Goal: Information Seeking & Learning: Learn about a topic

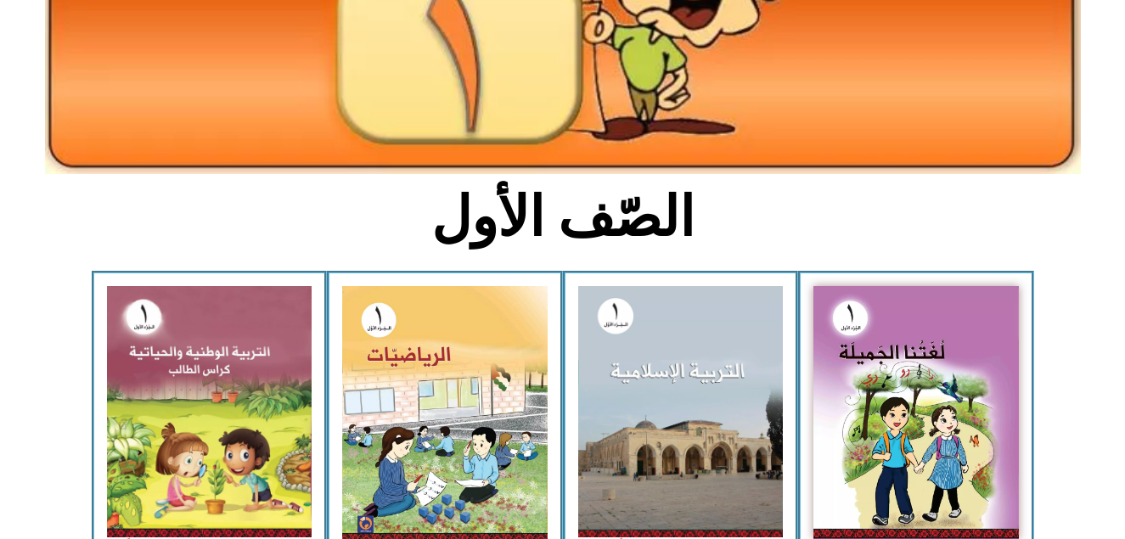
scroll to position [272, 0]
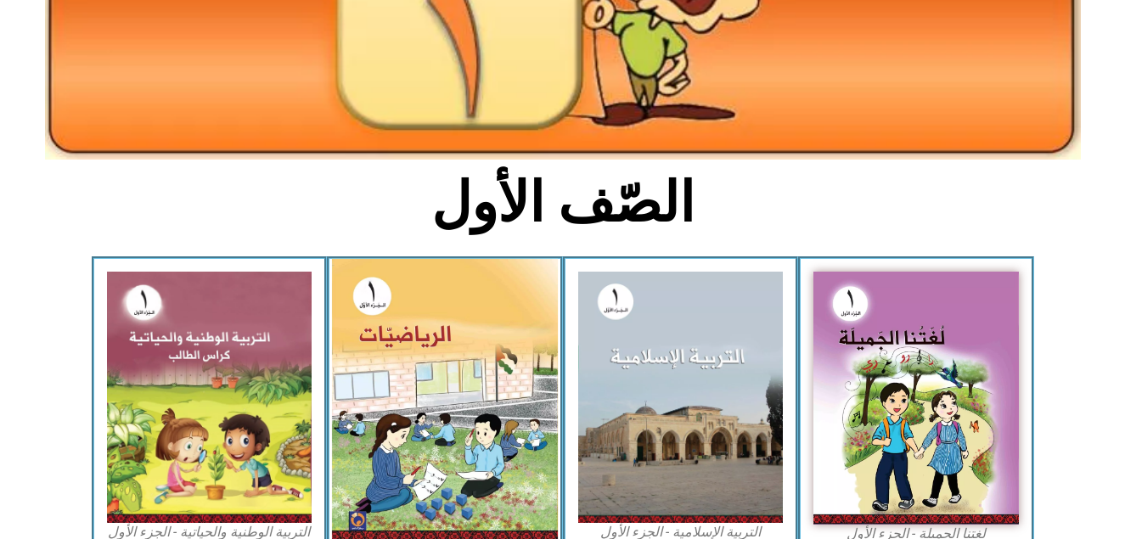
drag, startPoint x: 408, startPoint y: 357, endPoint x: 415, endPoint y: 400, distance: 43.0
click at [425, 391] on img at bounding box center [445, 400] width 226 height 283
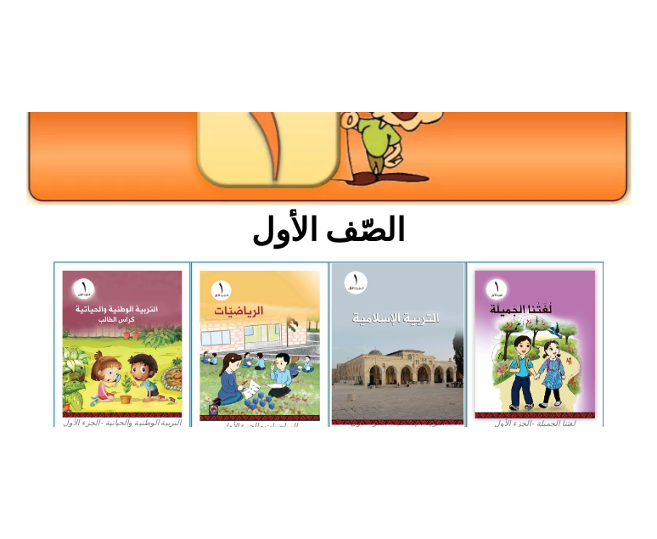
scroll to position [232, 0]
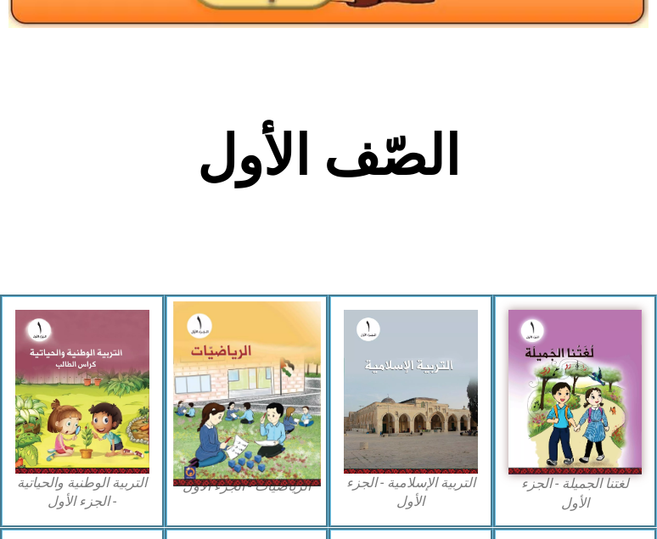
click at [251, 365] on img at bounding box center [246, 393] width 147 height 184
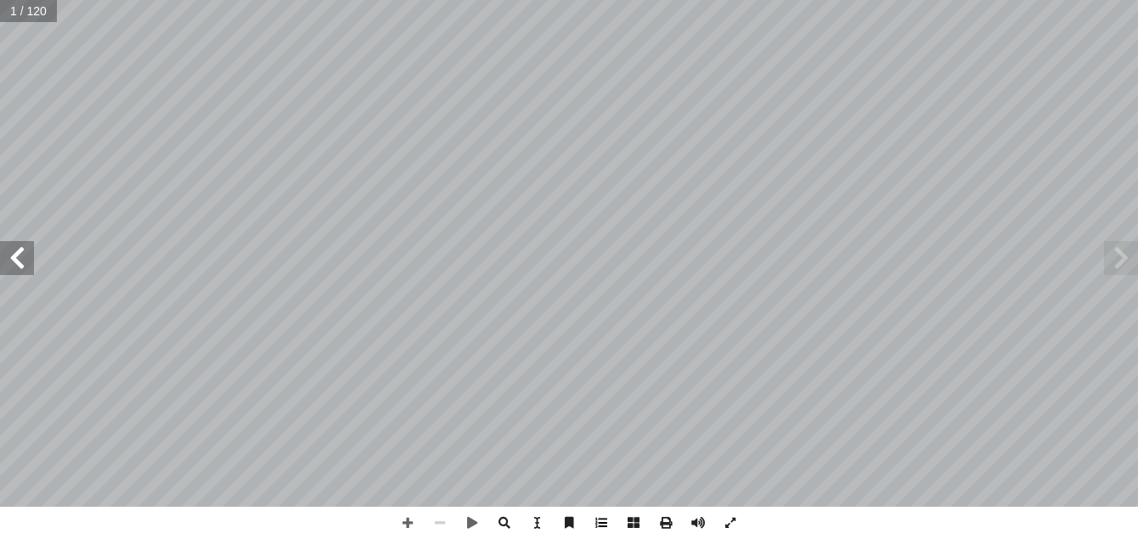
click at [601, 523] on span at bounding box center [601, 523] width 32 height 32
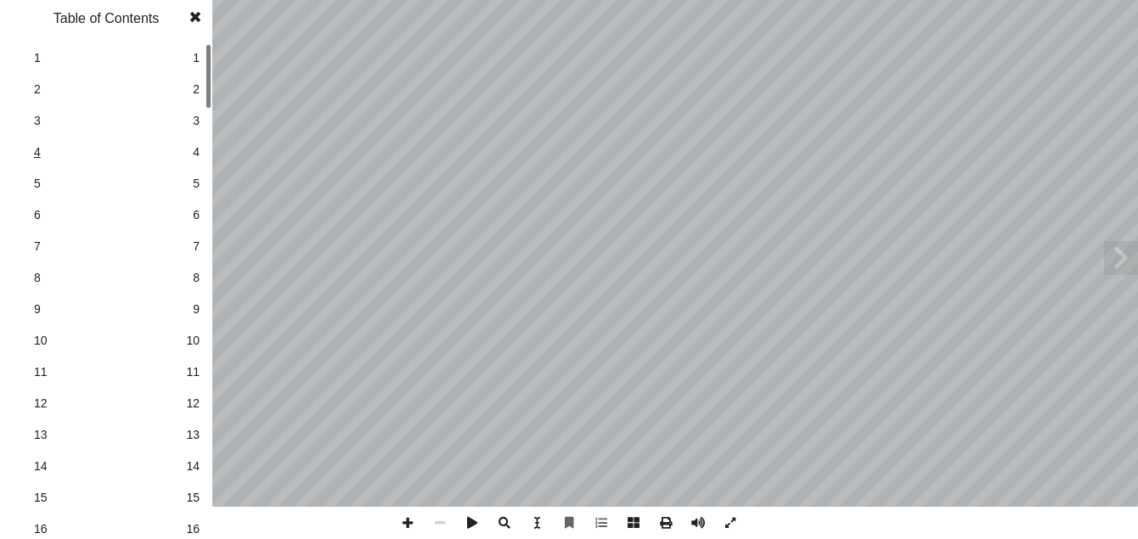
click at [138, 262] on span "10" at bounding box center [106, 267] width 144 height 18
click at [199, 177] on div "1 1 2 2 3 3 4 4 5 5 6 6 7 7 8 8 9 9 10 10 11 11 12 12 13 13 14 14 15 15 16 16 1…" at bounding box center [106, 290] width 212 height 497
click at [194, 304] on span "29" at bounding box center [193, 310] width 14 height 18
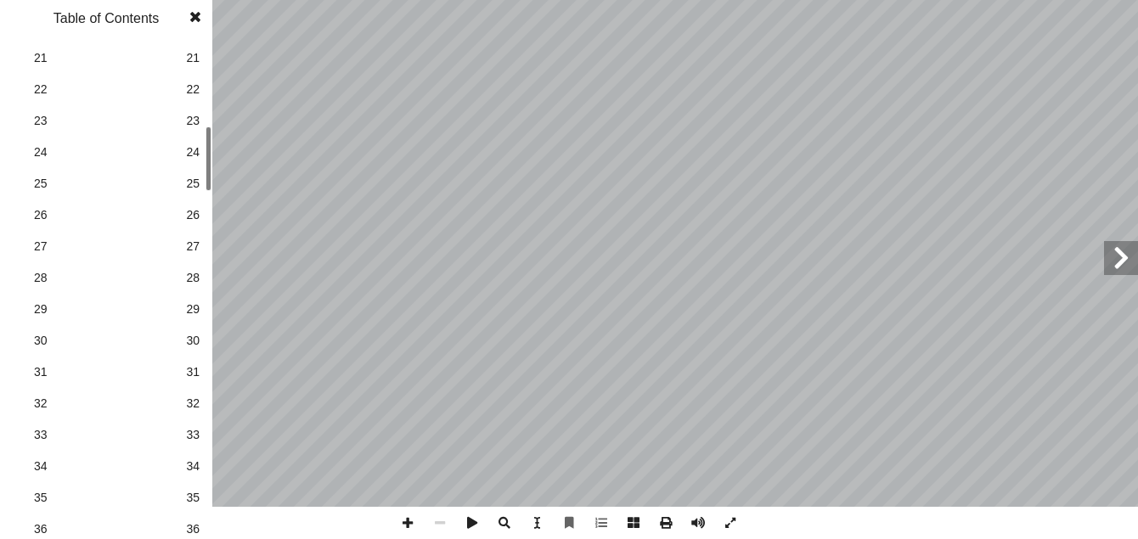
click at [197, 14] on span at bounding box center [195, 17] width 31 height 34
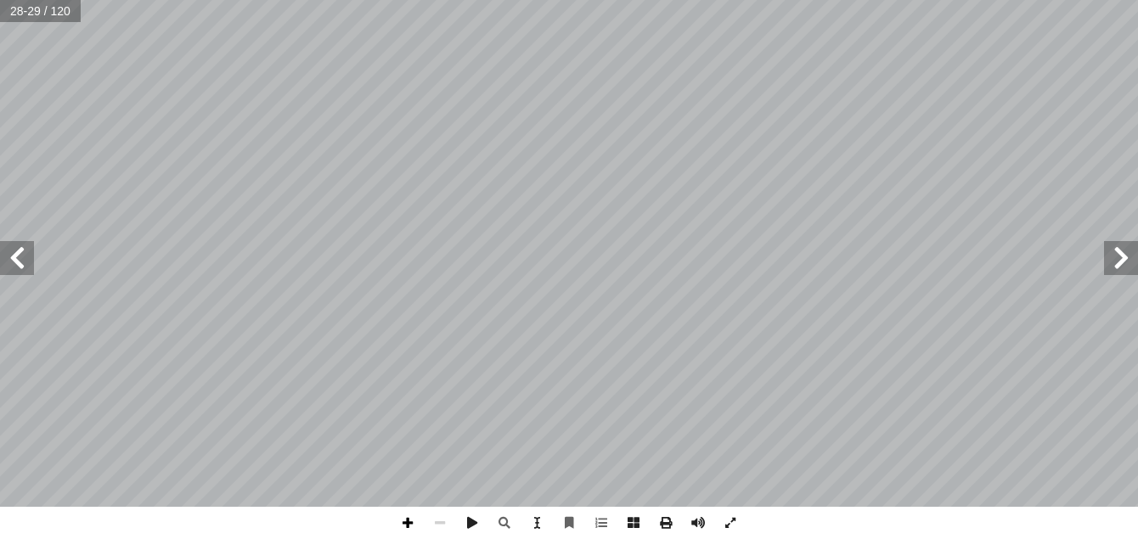
click at [414, 523] on span at bounding box center [407, 523] width 32 height 32
click at [402, 524] on span at bounding box center [407, 523] width 32 height 32
